Goal: Find contact information: Find contact information

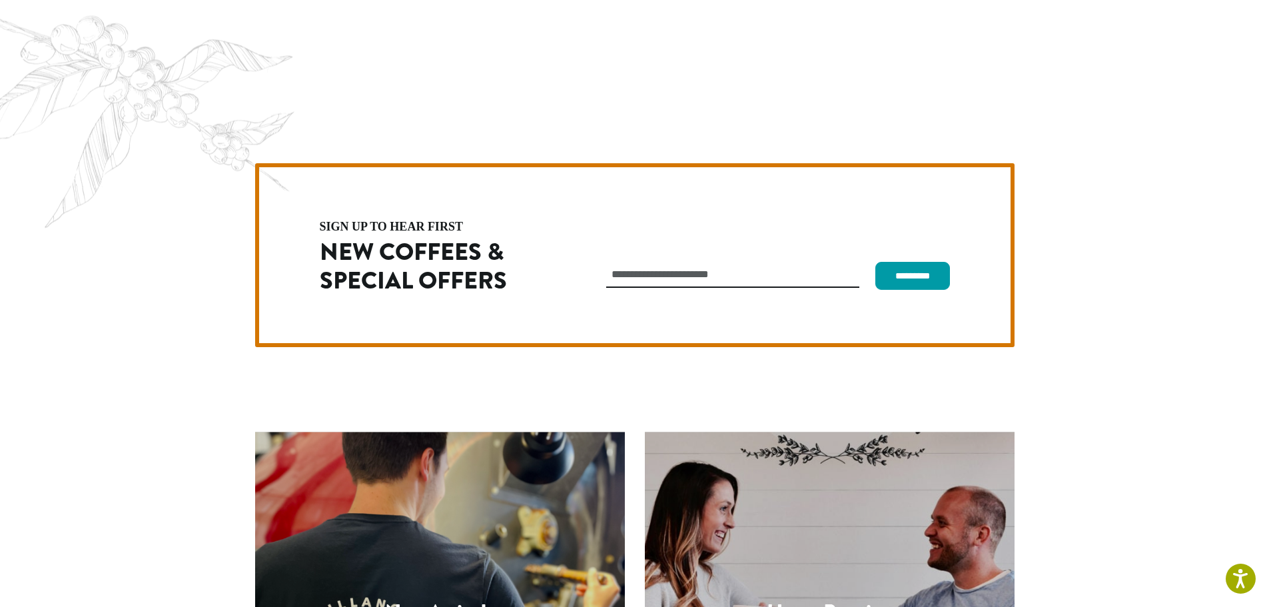
scroll to position [3765, 0]
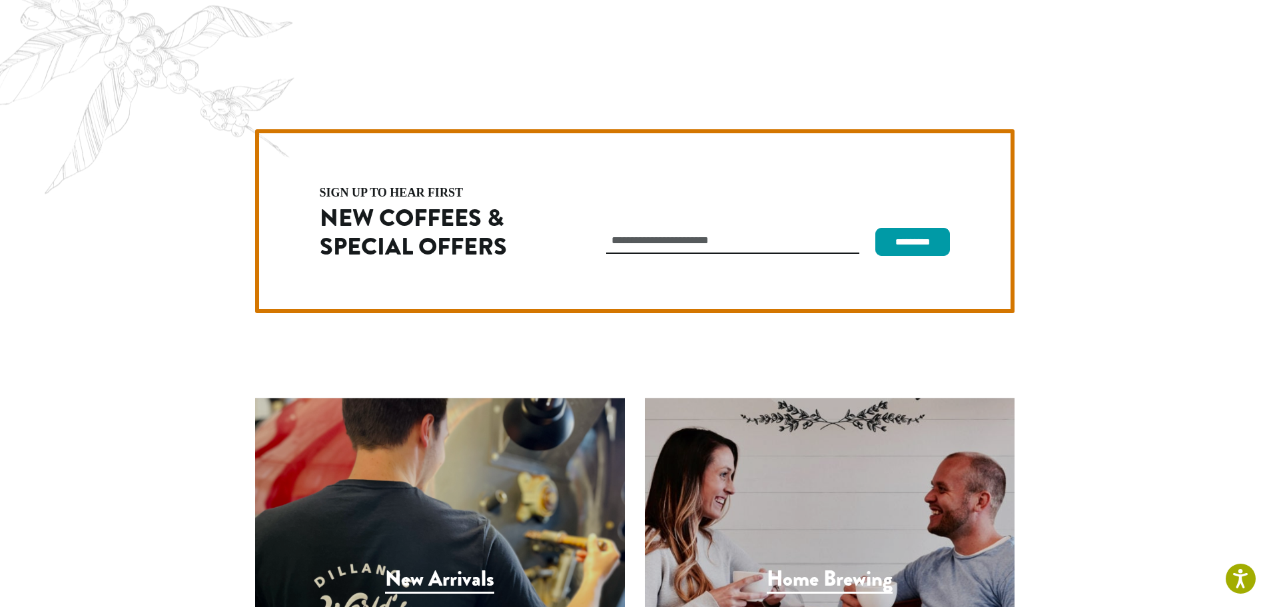
drag, startPoint x: 245, startPoint y: 484, endPoint x: 341, endPoint y: 504, distance: 98.1
copy p "1620 45th Street E Sumner, WA 98390"
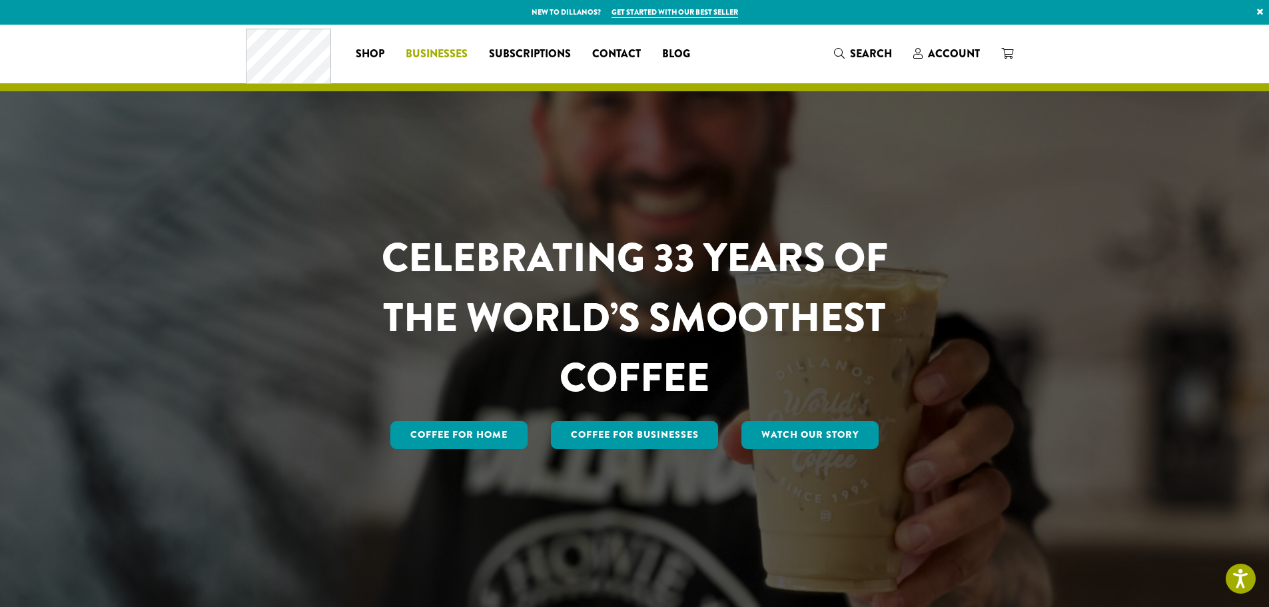
click at [434, 53] on span "Businesses" at bounding box center [437, 54] width 62 height 17
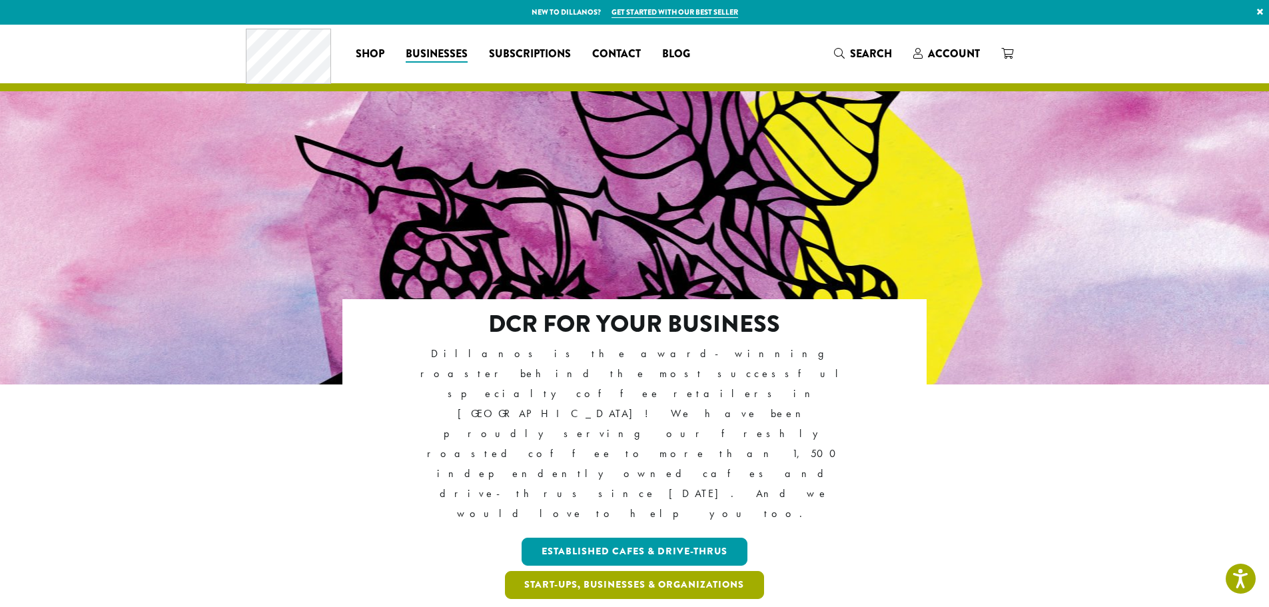
click at [595, 571] on link "Start-ups, Businesses & Organizations" at bounding box center [635, 585] width 260 height 28
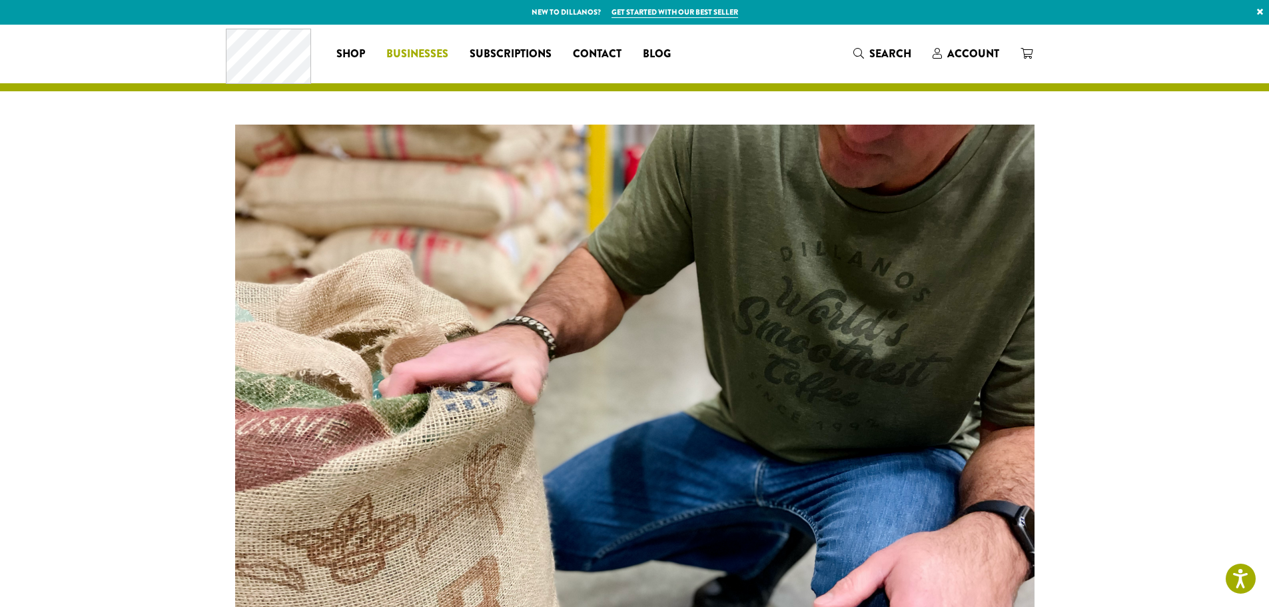
click at [416, 51] on span "Businesses" at bounding box center [417, 54] width 62 height 17
